Goal: Task Accomplishment & Management: Manage account settings

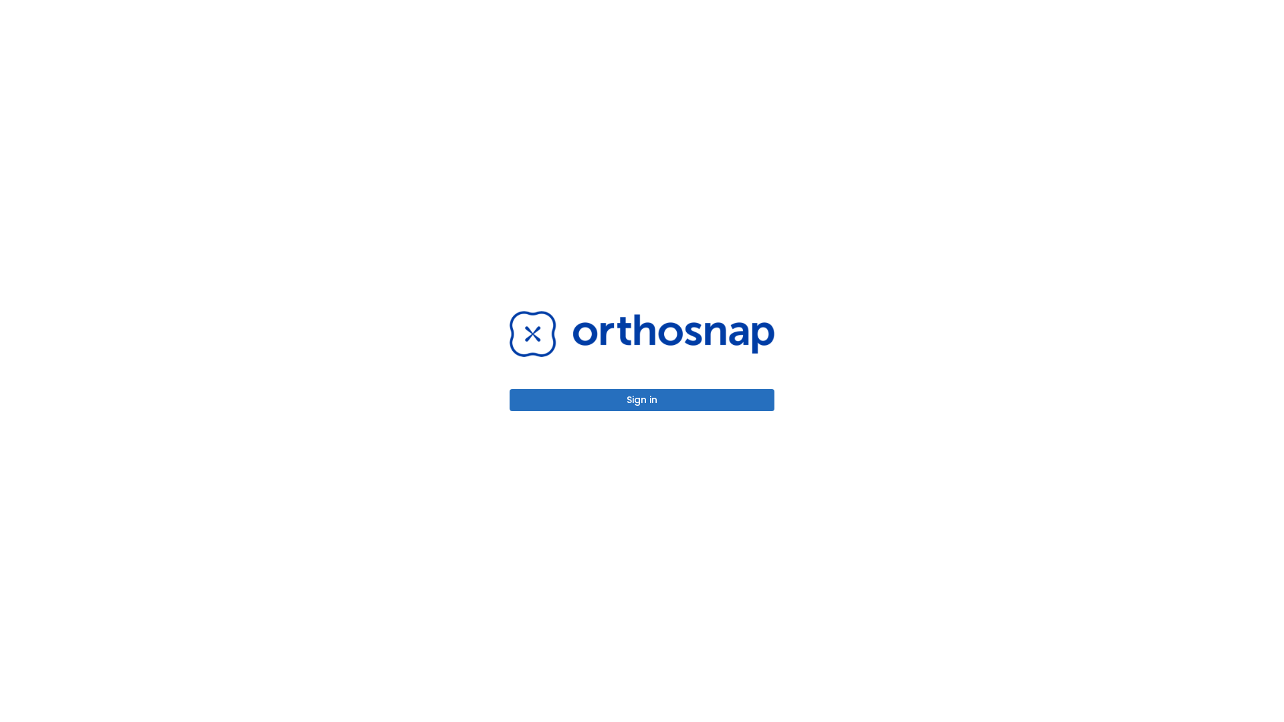
click at [642, 400] on button "Sign in" at bounding box center [641, 400] width 265 height 22
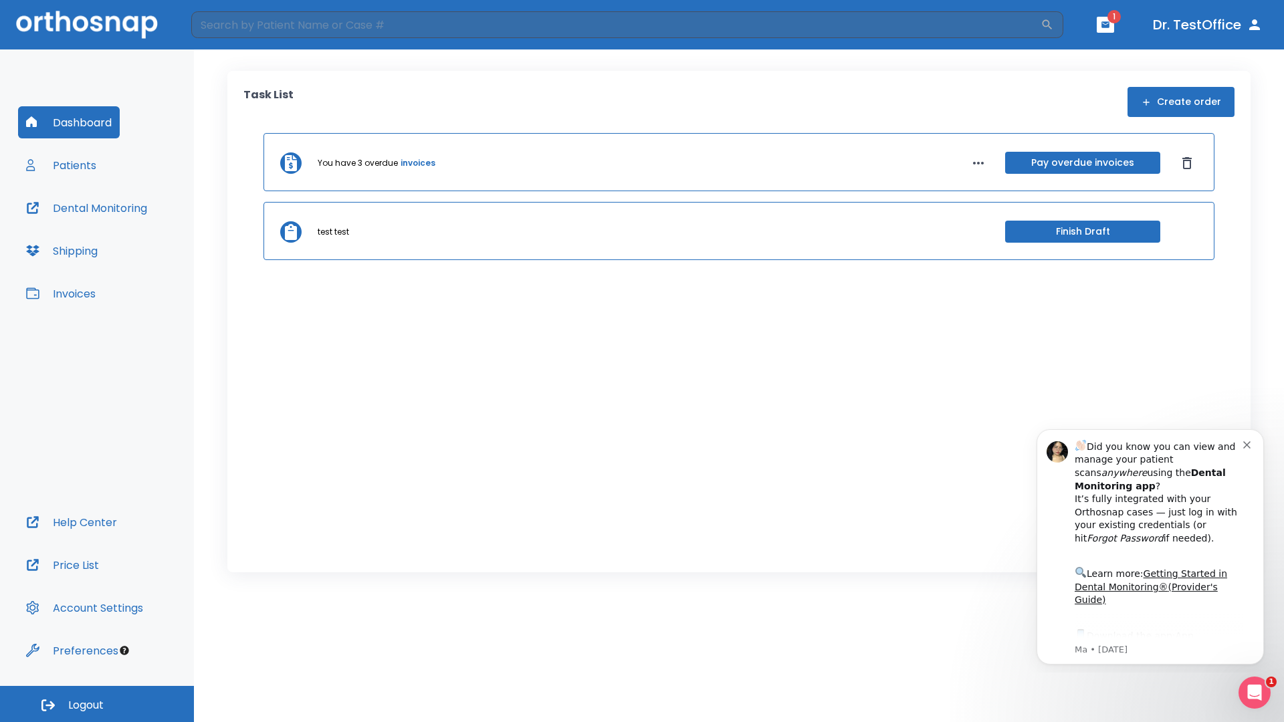
click at [97, 704] on span "Logout" at bounding box center [85, 705] width 35 height 15
